Goal: Transaction & Acquisition: Purchase product/service

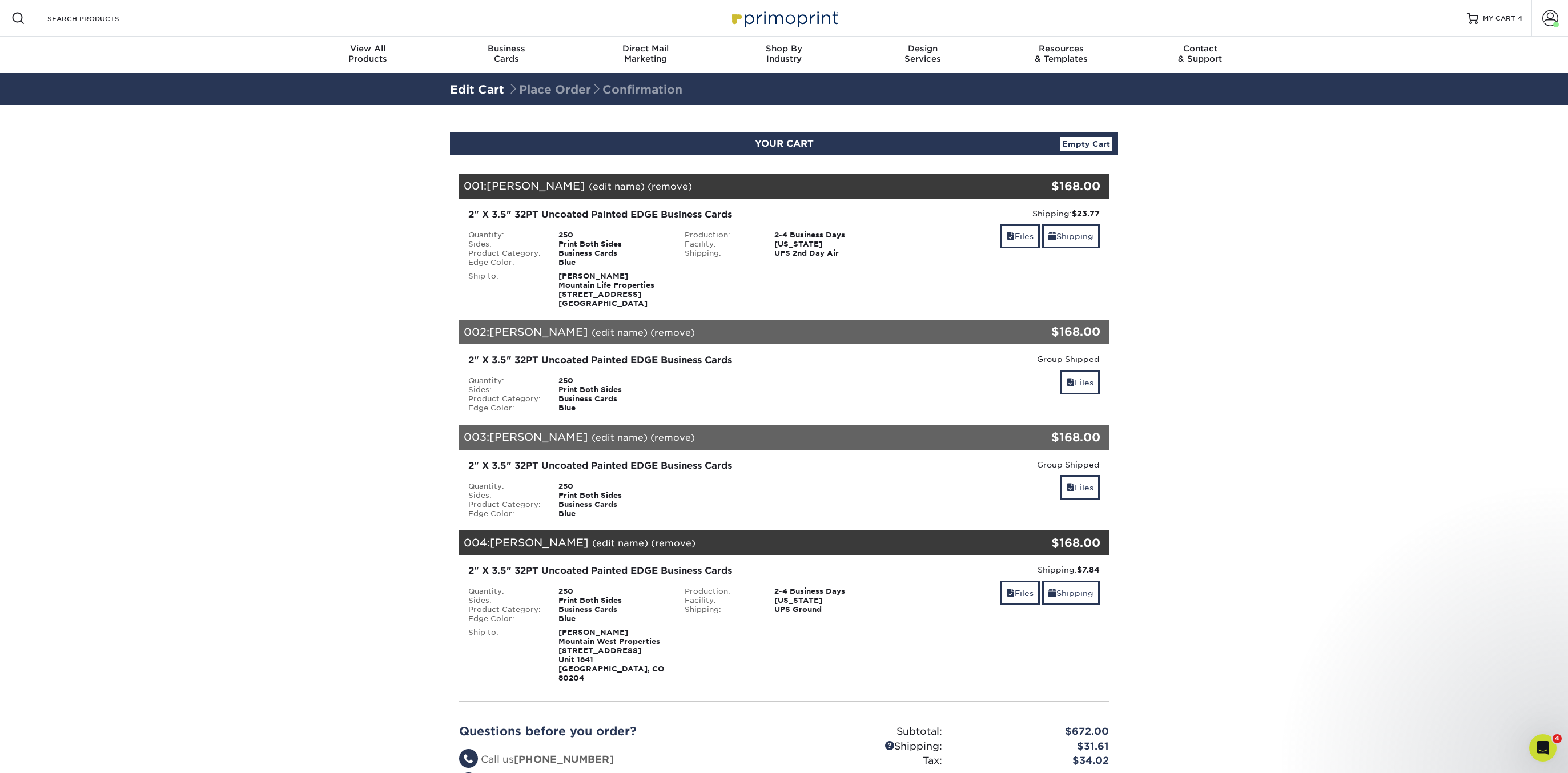
click at [258, 424] on section "YOUR CART Empty Cart Your Cart is Empty View Account Active Orders Order Histor…" at bounding box center [784, 502] width 1568 height 795
click at [1003, 241] on link "Files" at bounding box center [1020, 235] width 40 height 24
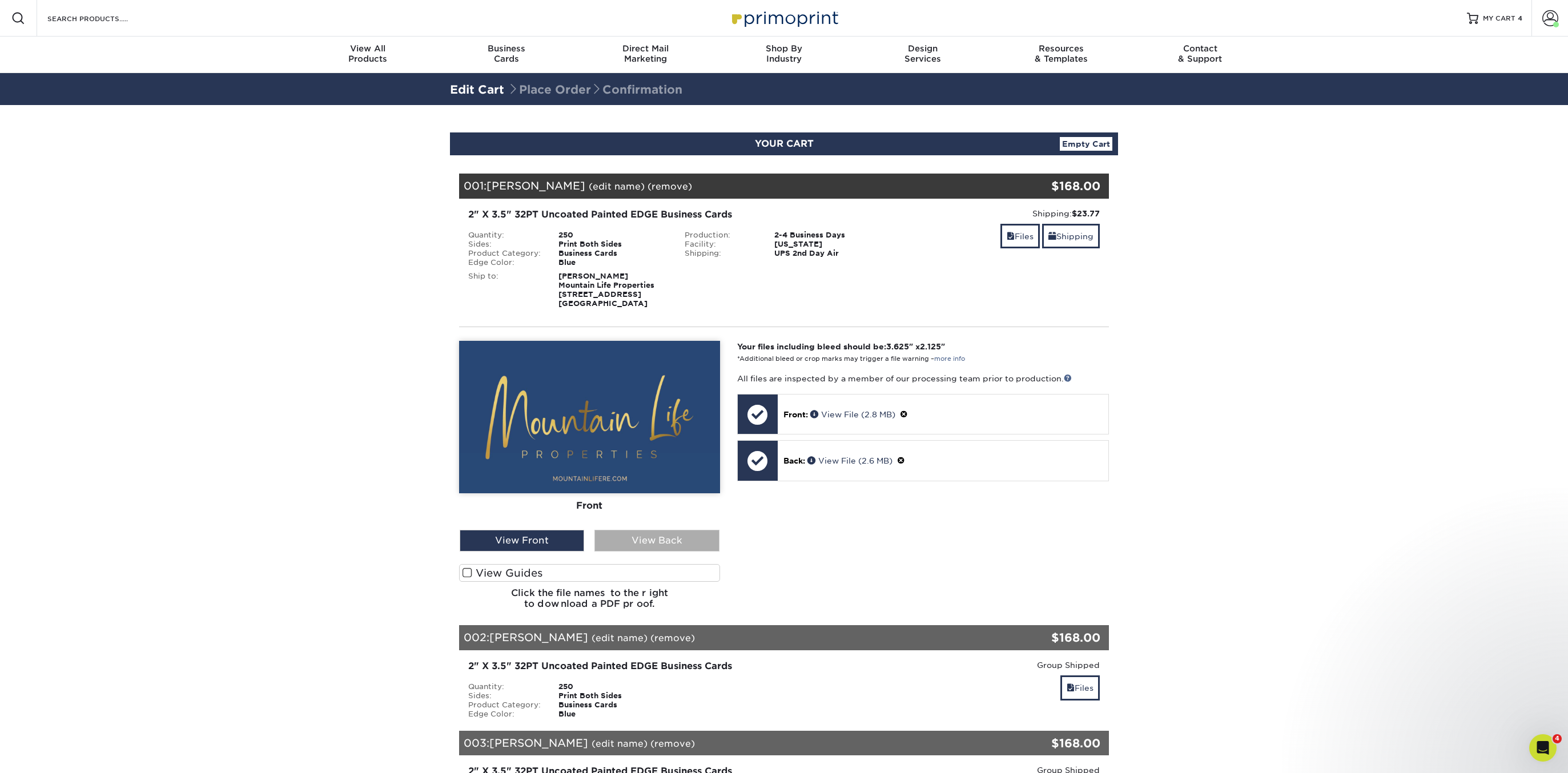
click at [620, 534] on div "View Back" at bounding box center [656, 540] width 125 height 22
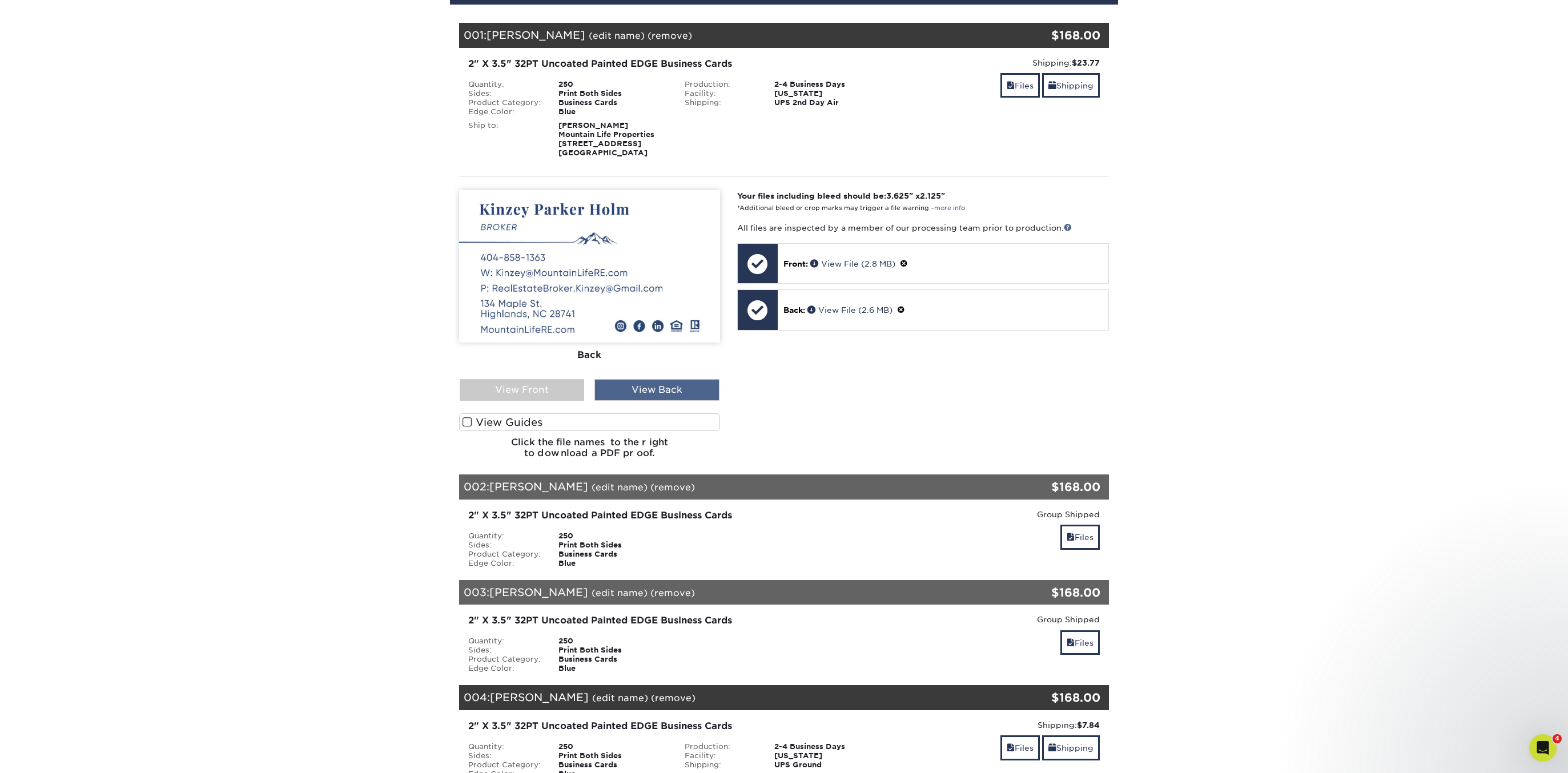
scroll to position [232, 0]
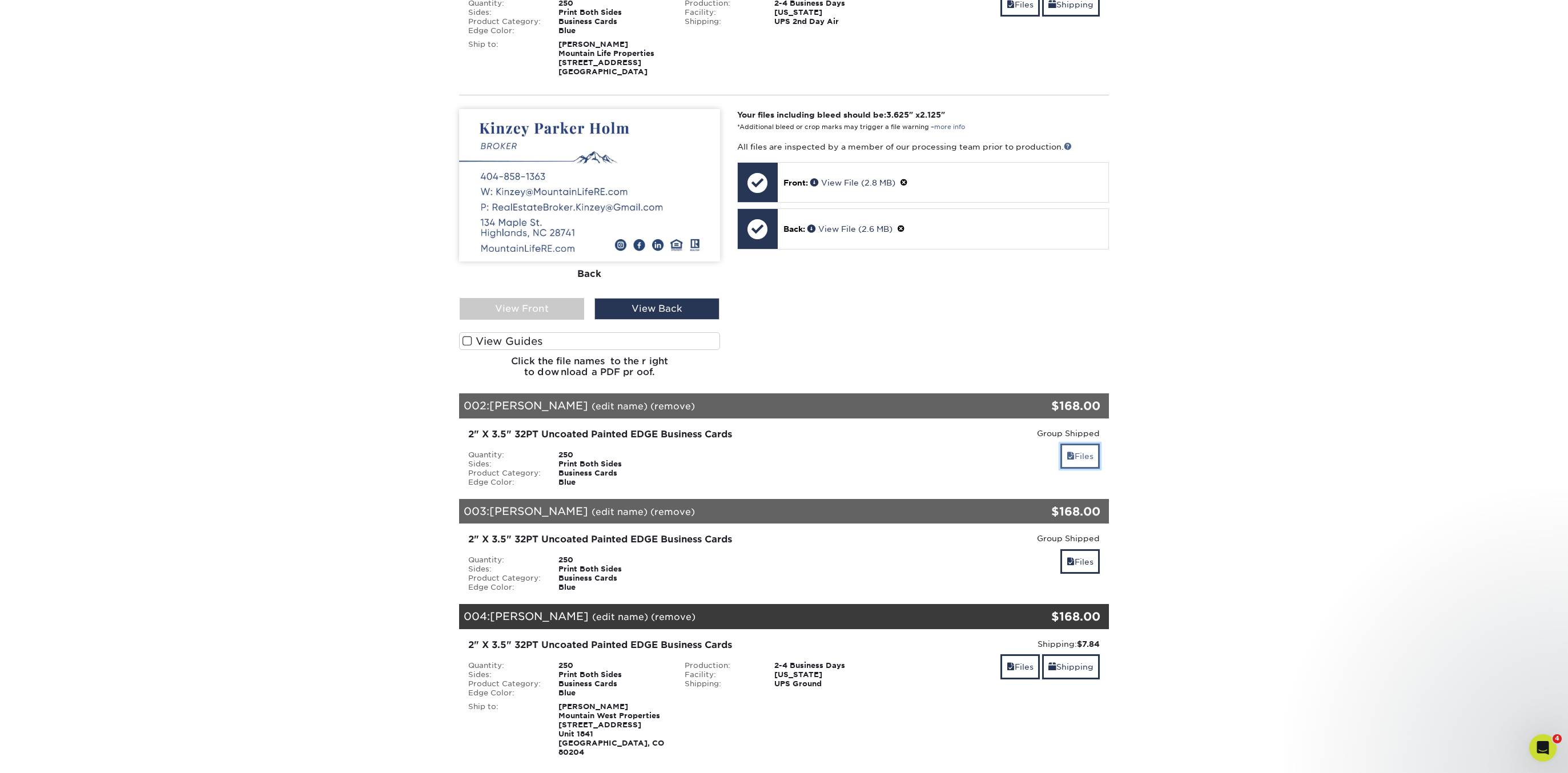
click at [1063, 460] on link "Files" at bounding box center [1080, 455] width 40 height 24
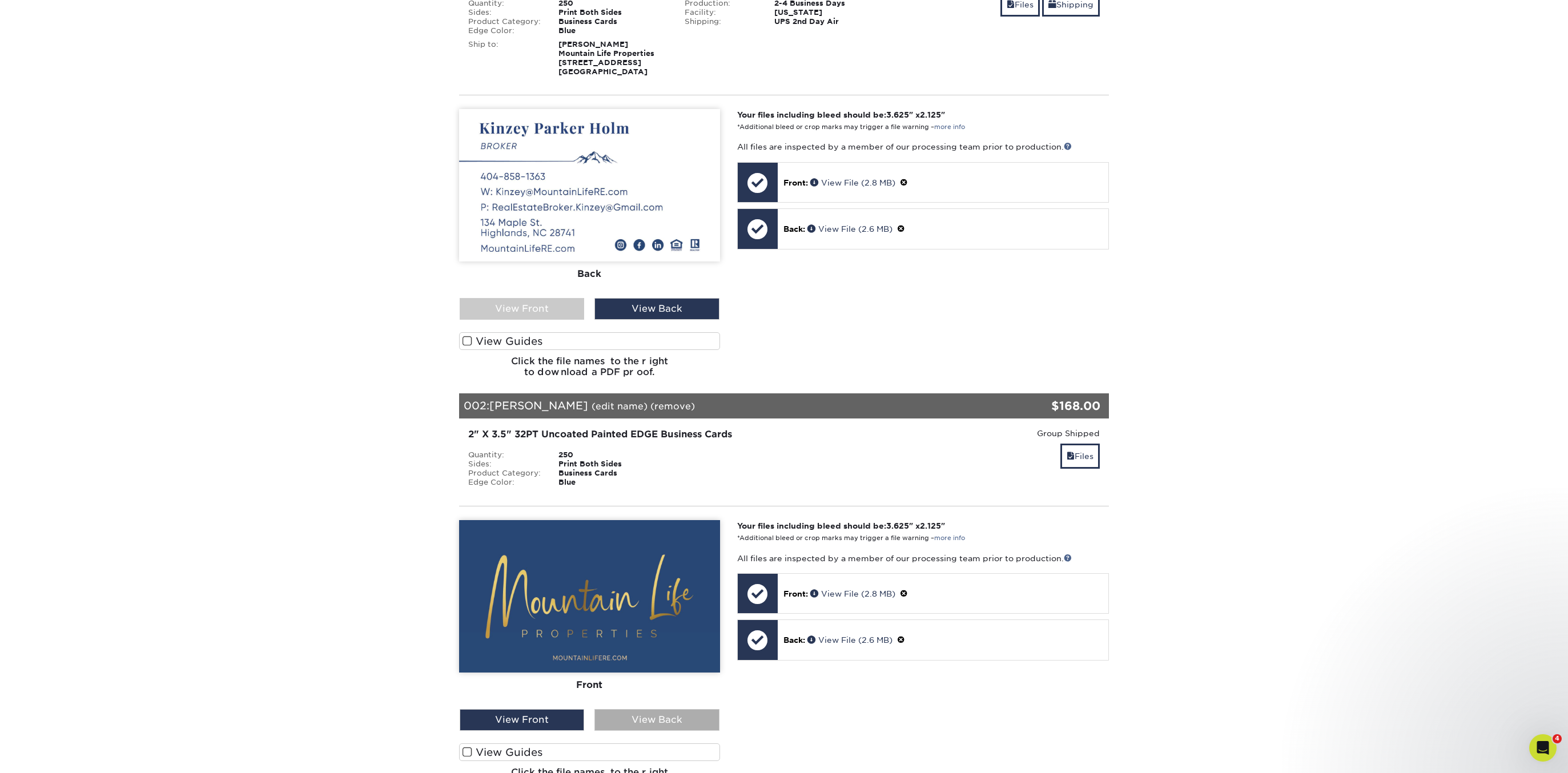
click at [659, 715] on div "View Back" at bounding box center [656, 720] width 125 height 22
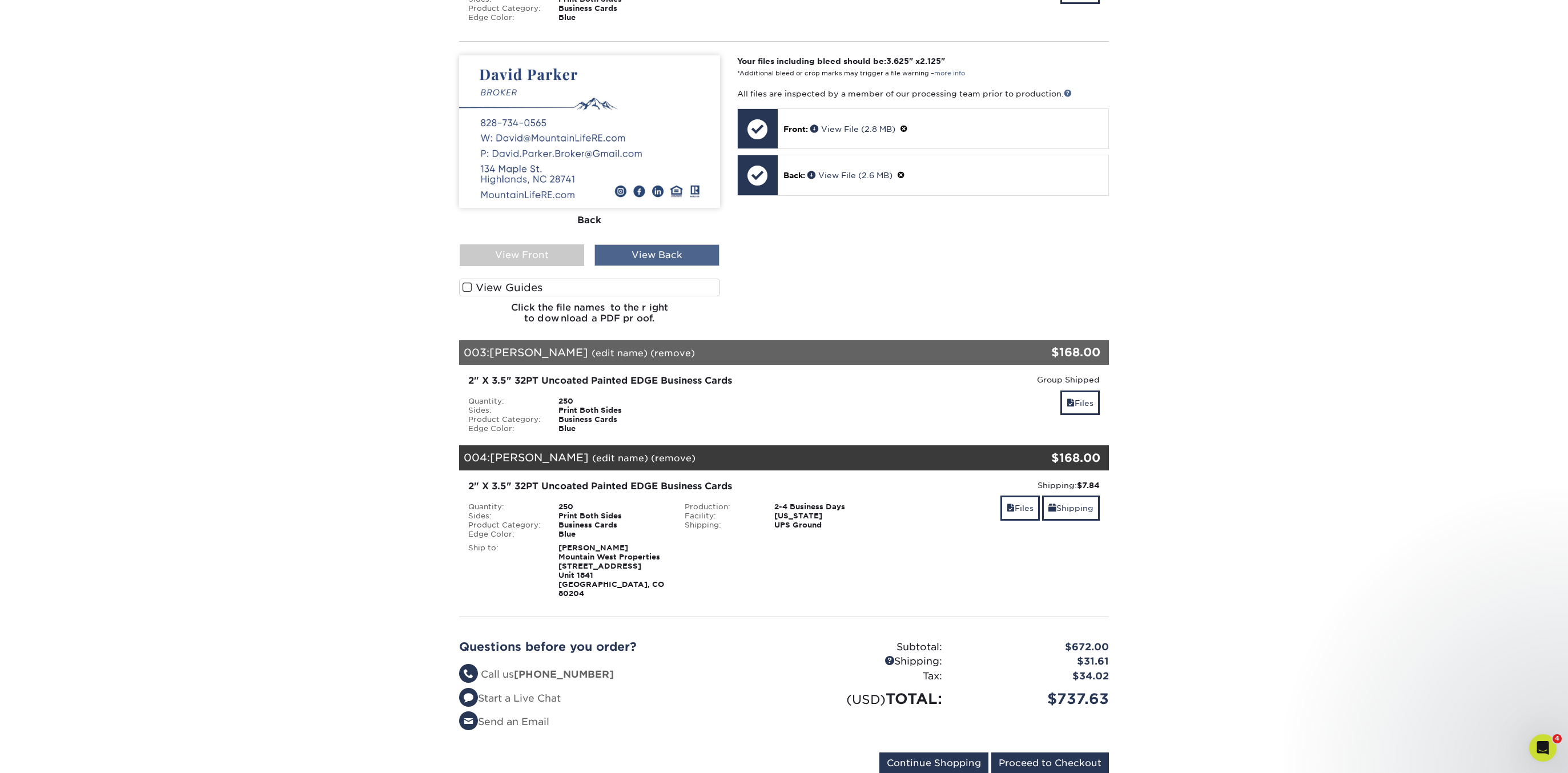
scroll to position [751, 0]
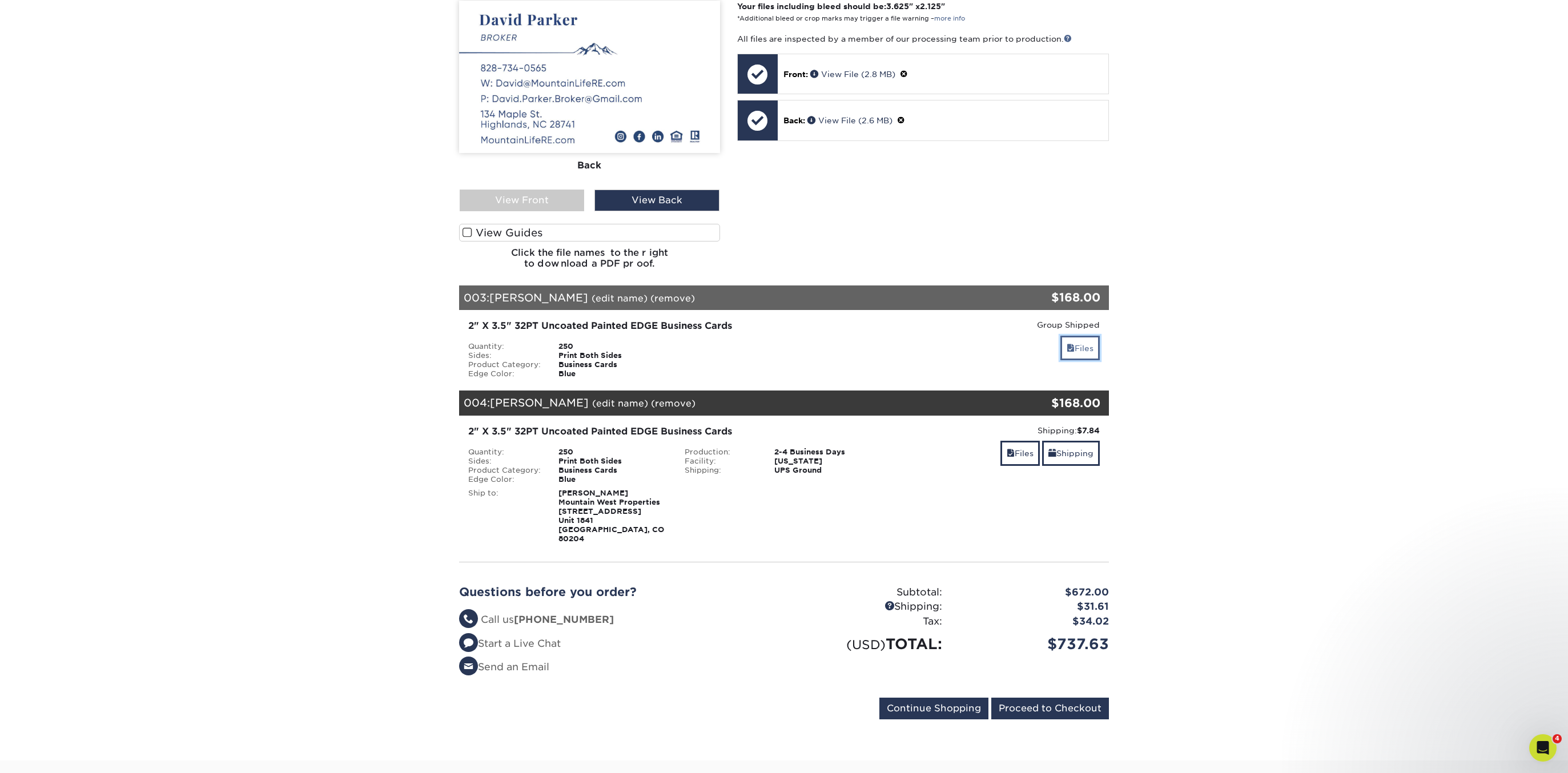
click at [1075, 352] on link "Files" at bounding box center [1080, 347] width 40 height 24
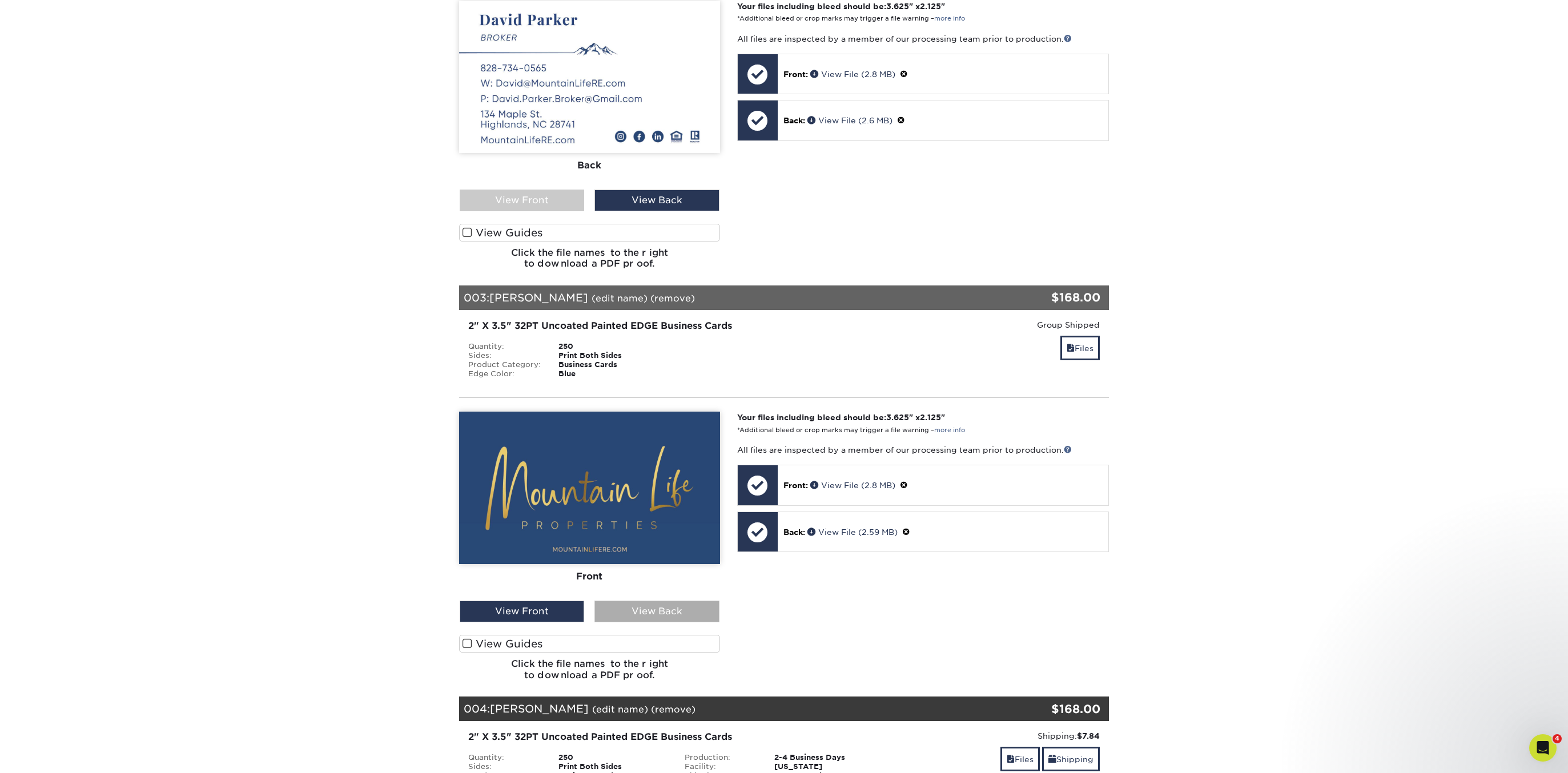
click at [667, 610] on div "View Back" at bounding box center [656, 611] width 125 height 22
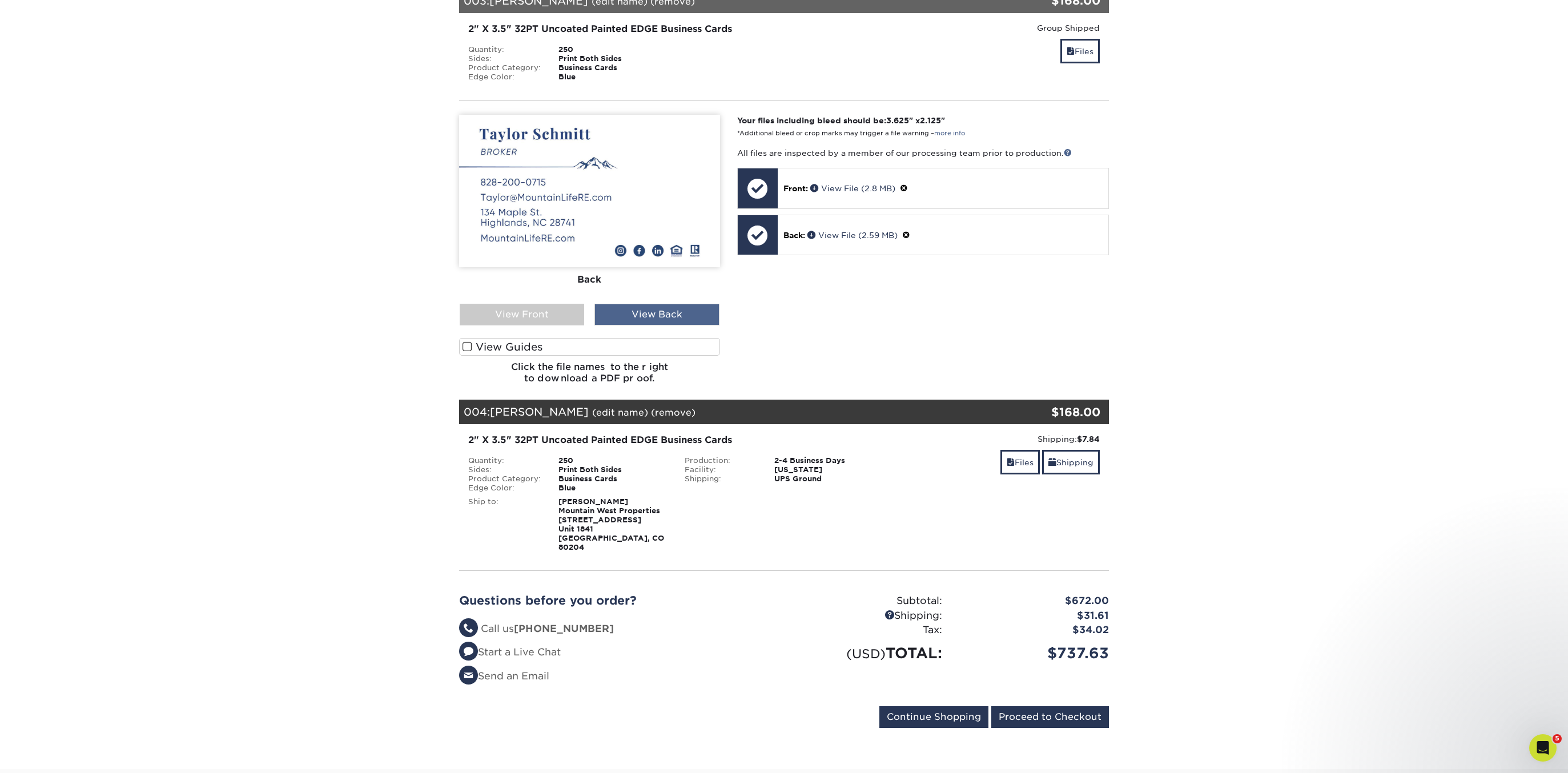
scroll to position [1083, 0]
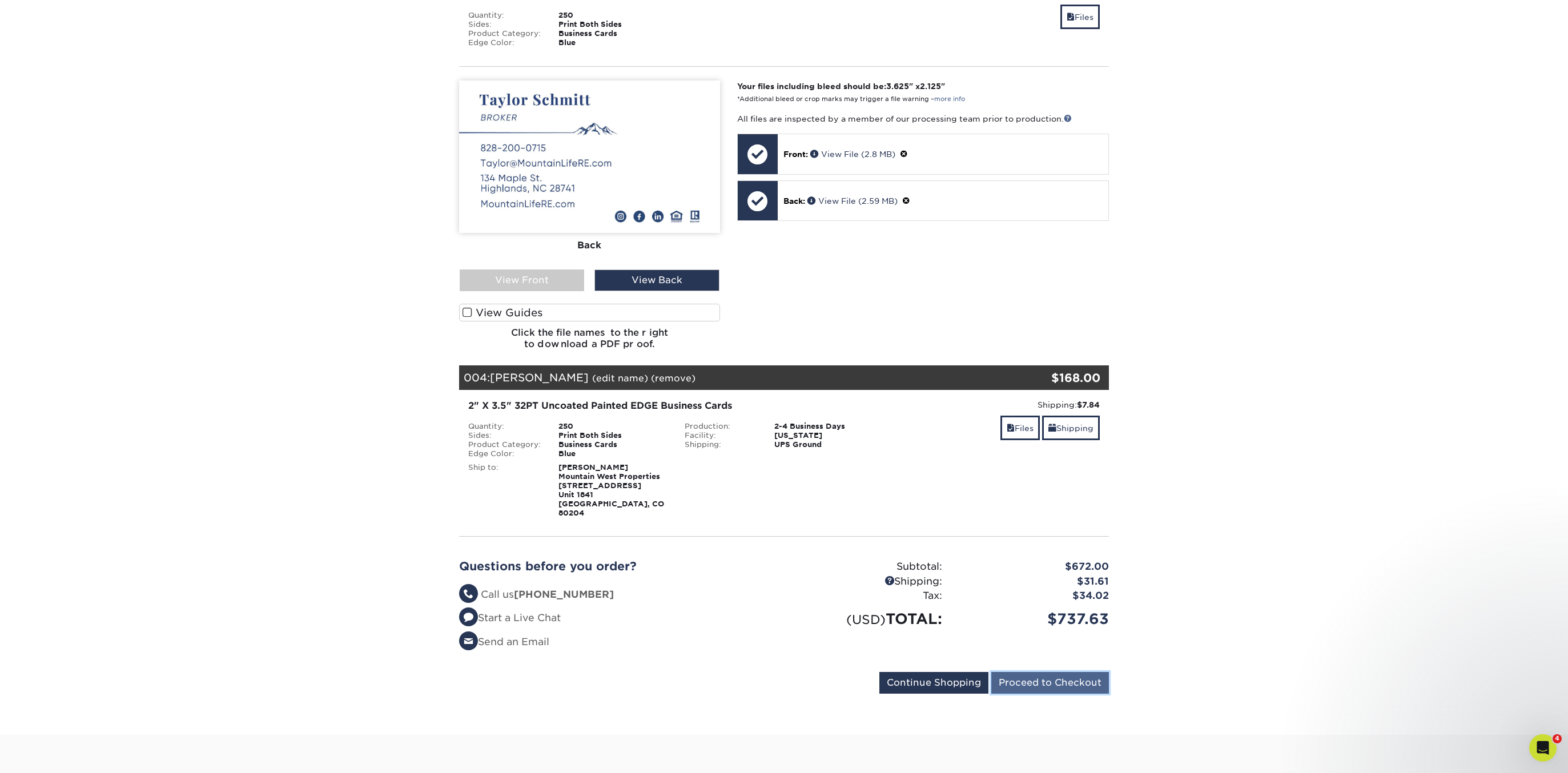
click at [1085, 679] on input "Proceed to Checkout" at bounding box center [1050, 682] width 118 height 22
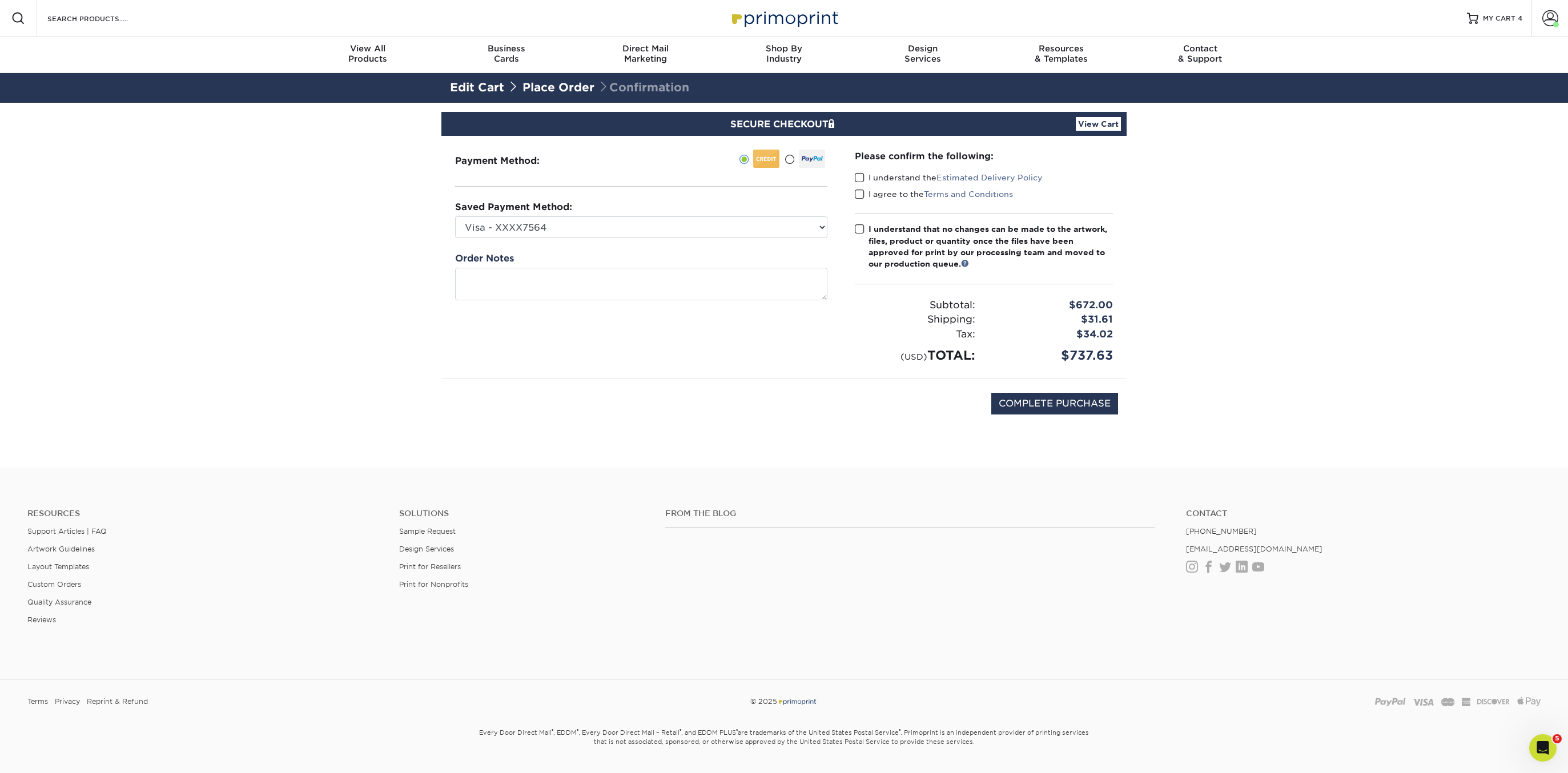
click at [859, 178] on span at bounding box center [859, 178] width 10 height 11
click at [0, 0] on input "I understand the Estimated Delivery Policy" at bounding box center [0, 0] width 0 height 0
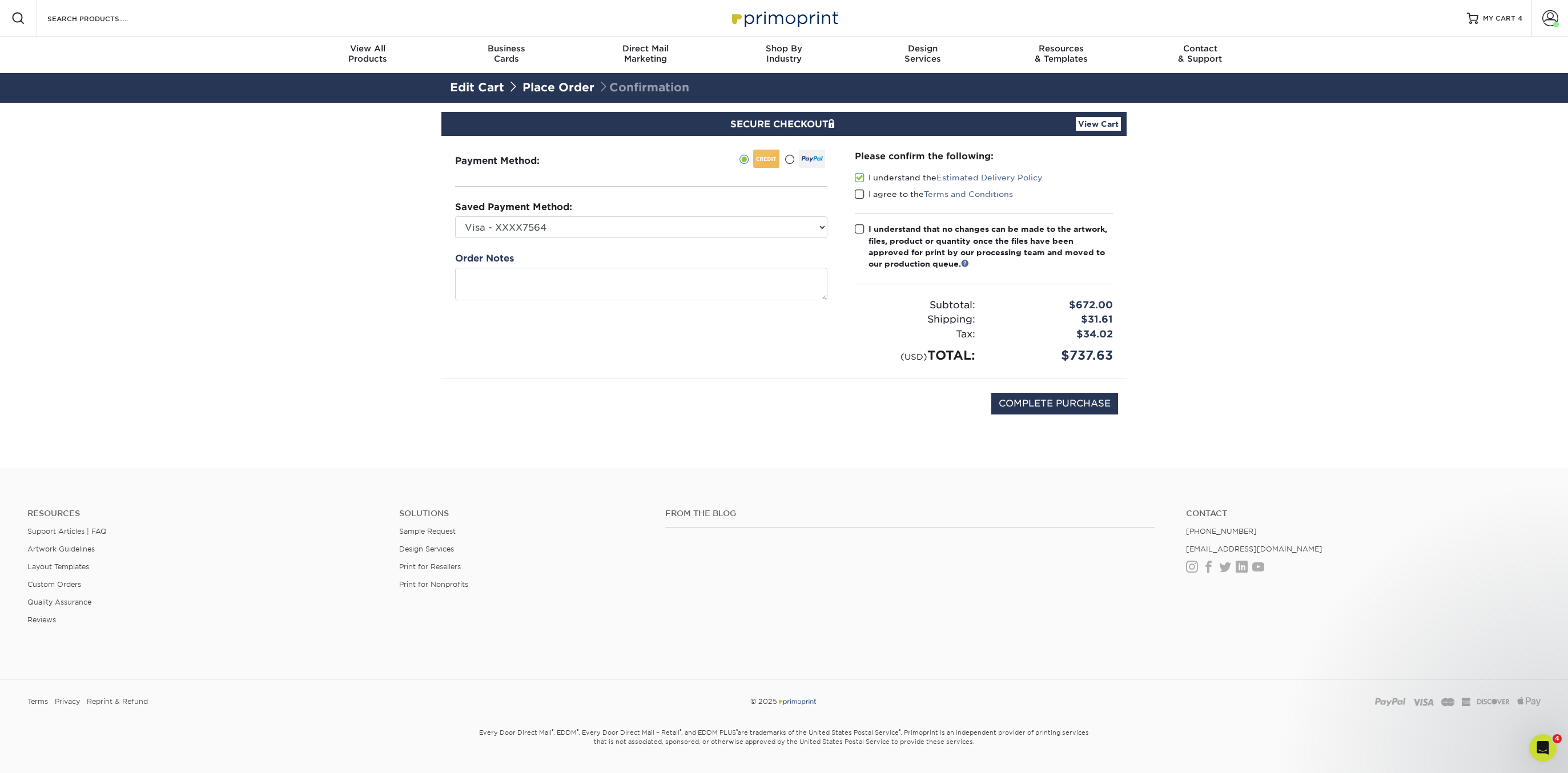
click at [859, 195] on span at bounding box center [859, 194] width 10 height 11
click at [0, 0] on input "I agree to the Terms and Conditions" at bounding box center [0, 0] width 0 height 0
click at [859, 230] on span at bounding box center [859, 229] width 10 height 11
click at [0, 0] on input "I understand that no changes can be made to the artwork, files, product or quan…" at bounding box center [0, 0] width 0 height 0
click at [1024, 413] on input "COMPLETE PURCHASE" at bounding box center [1054, 404] width 127 height 22
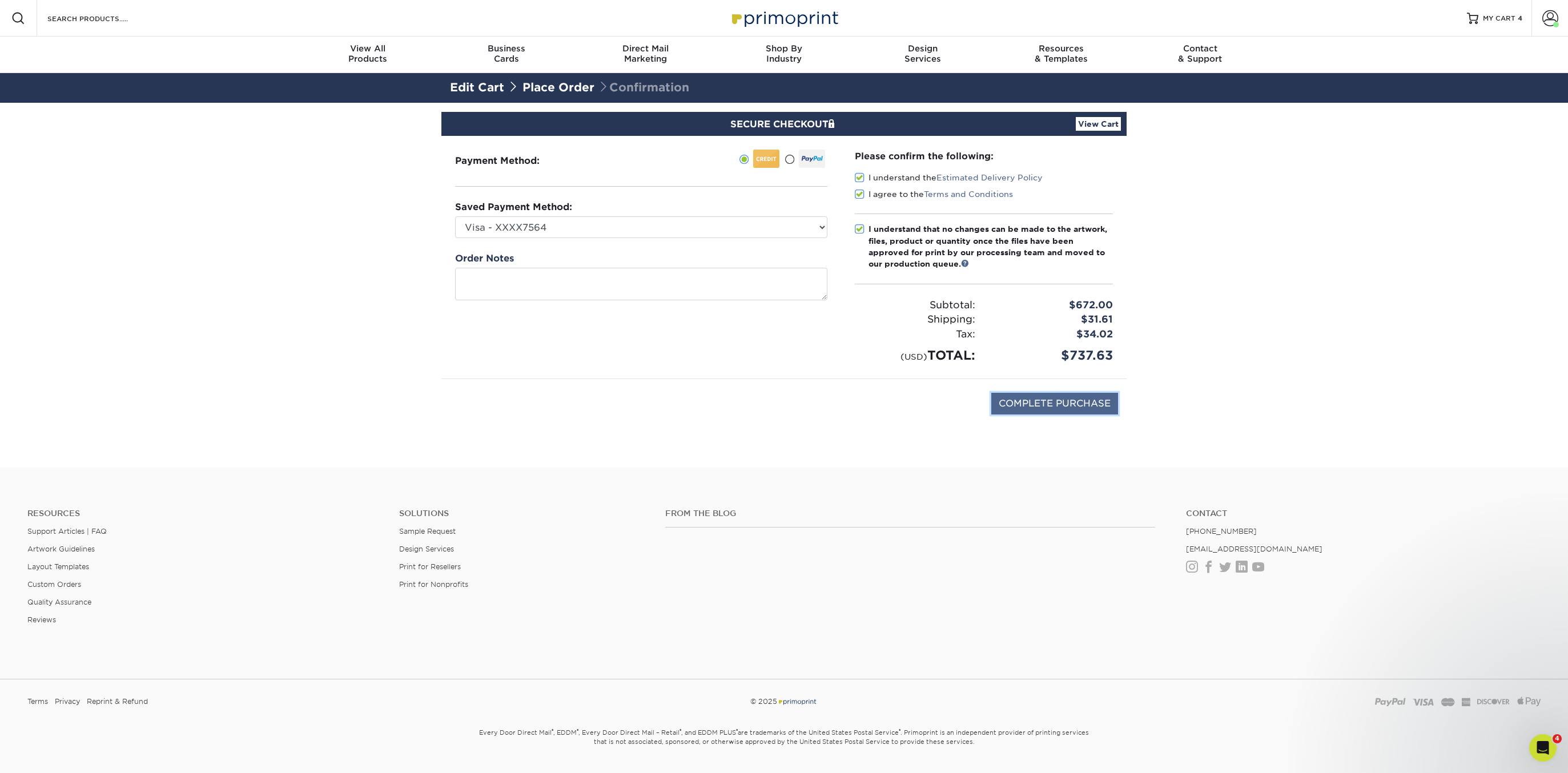
click at [1035, 403] on input "COMPLETE PURCHASE" at bounding box center [1054, 404] width 127 height 22
type input "COMPLETE PURCHASE"
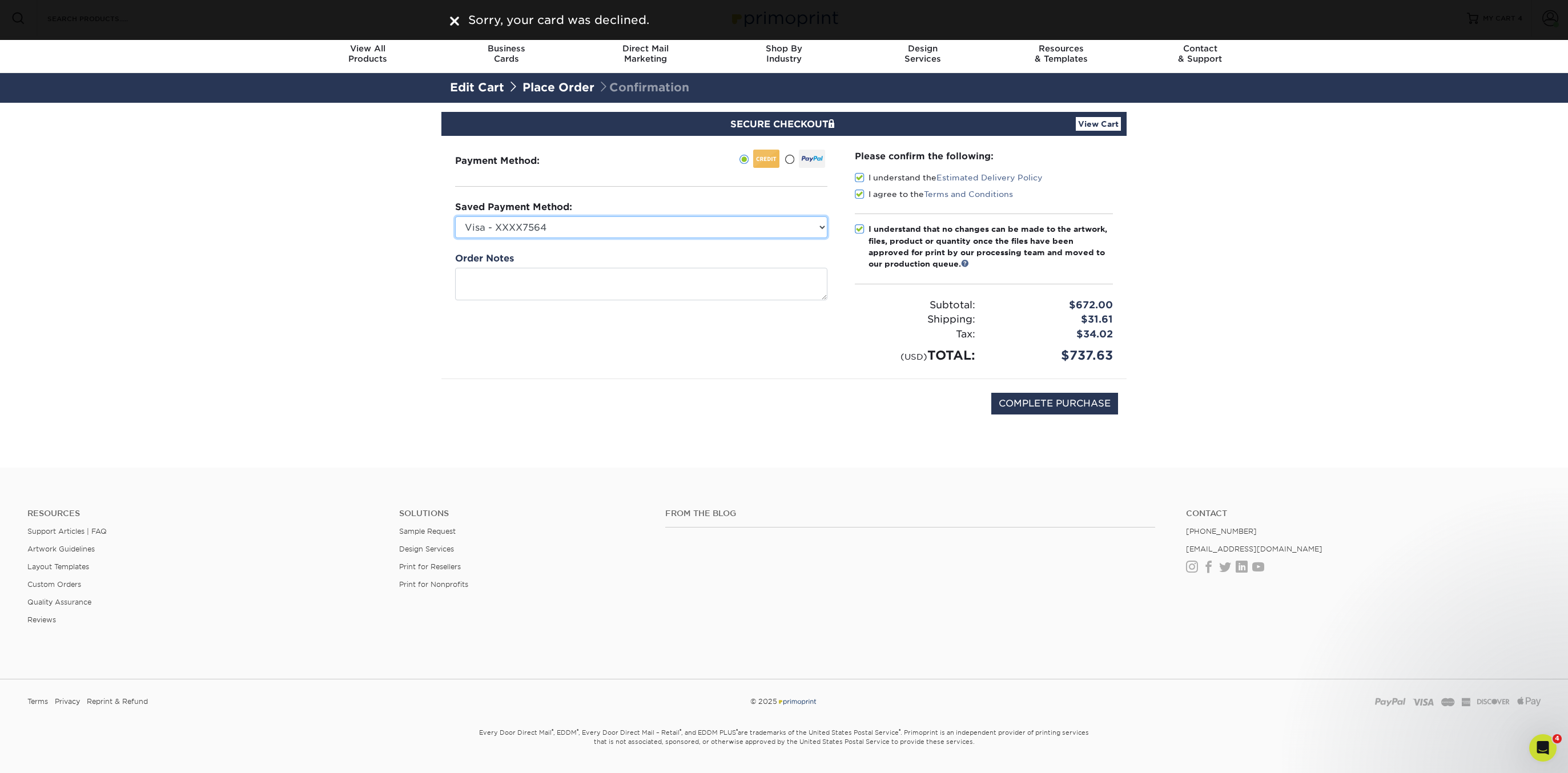
click at [567, 228] on select "Visa - XXXX7564 New Credit Card" at bounding box center [641, 227] width 373 height 22
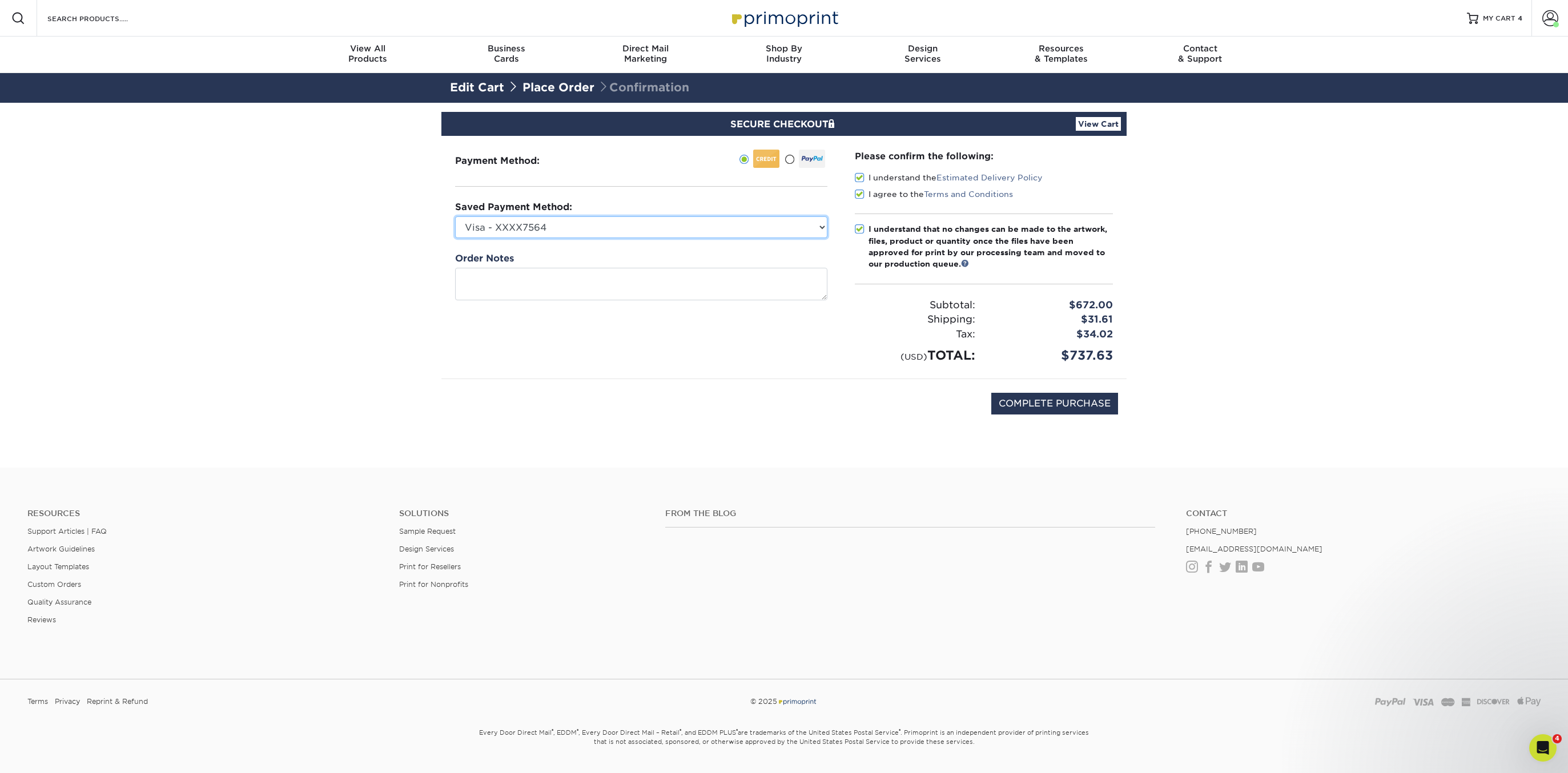
click at [585, 225] on select "Visa - XXXX7564 New Credit Card" at bounding box center [641, 227] width 373 height 22
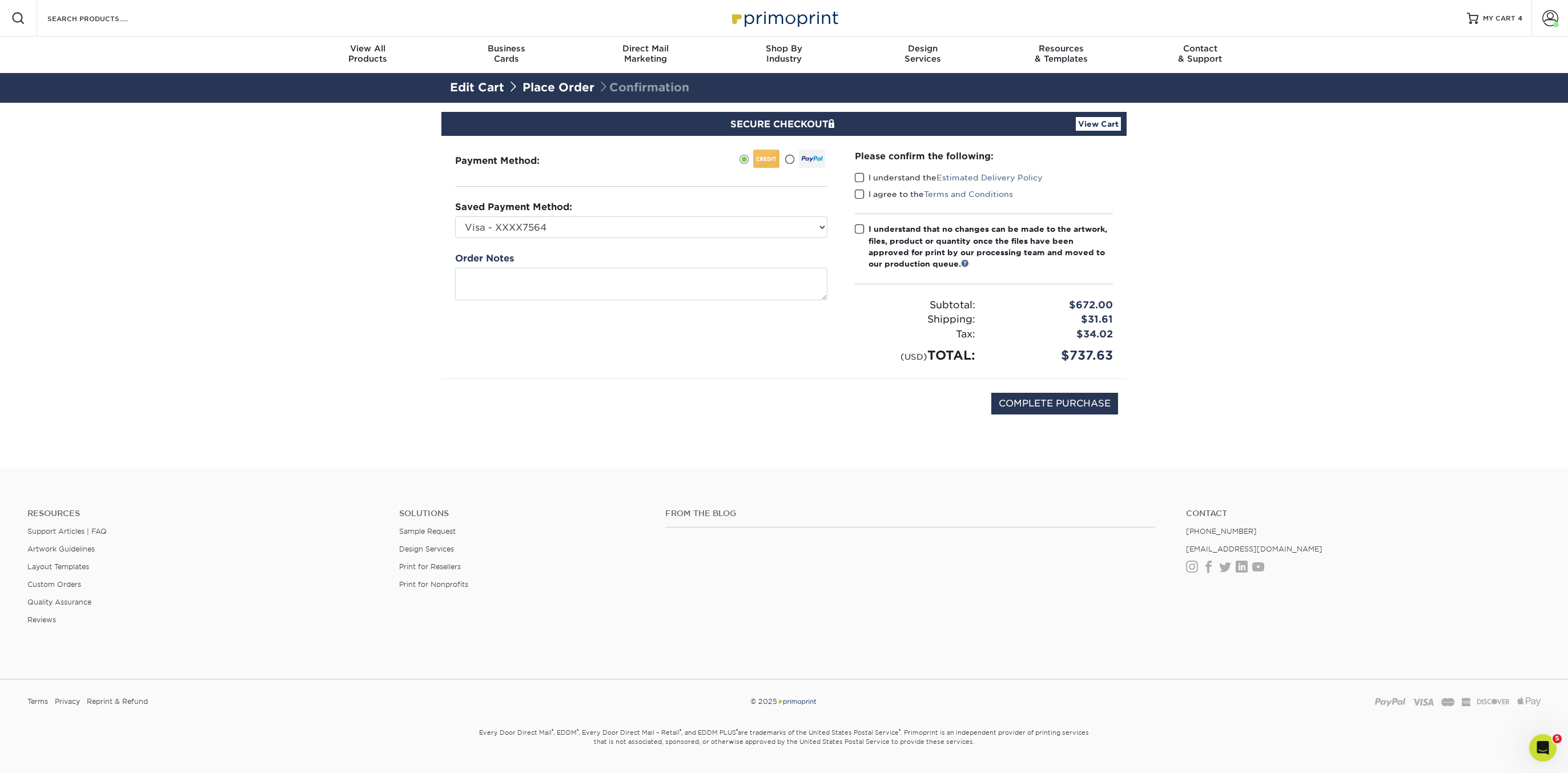
click at [861, 190] on span at bounding box center [859, 194] width 10 height 11
click at [0, 0] on input "I agree to the Terms and Conditions" at bounding box center [0, 0] width 0 height 0
click at [857, 174] on span at bounding box center [859, 178] width 10 height 11
click at [0, 0] on input "I understand the Estimated Delivery Policy" at bounding box center [0, 0] width 0 height 0
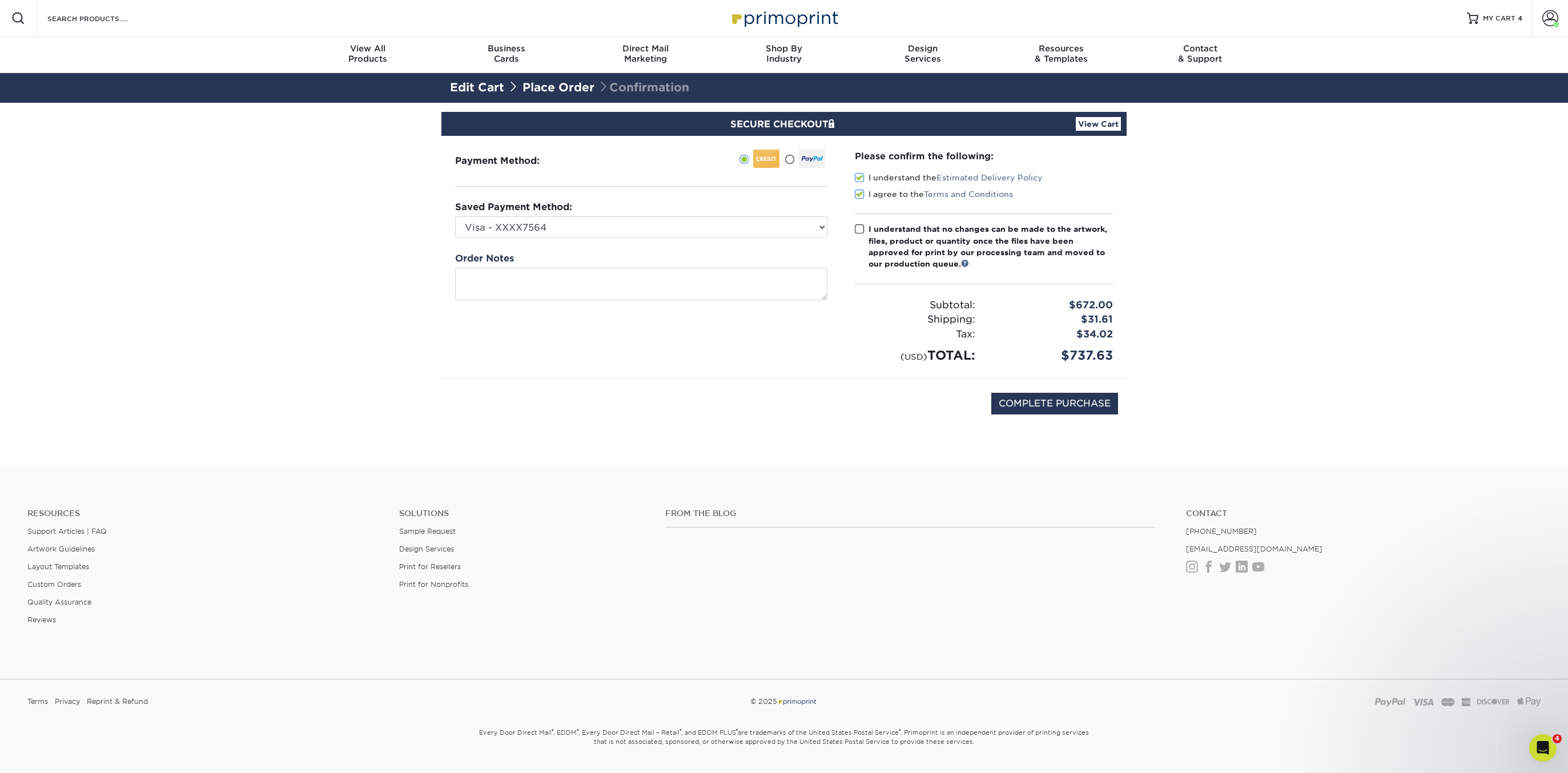
click at [859, 238] on label "I understand that no changes can be made to the artwork, files, product or quan…" at bounding box center [983, 247] width 258 height 47
click at [0, 0] on input "I understand that no changes can be made to the artwork, files, product or quan…" at bounding box center [0, 0] width 0 height 0
click at [1035, 404] on input "COMPLETE PURCHASE" at bounding box center [1054, 404] width 127 height 22
type input "COMPLETE PURCHASE"
